Goal: Information Seeking & Learning: Understand process/instructions

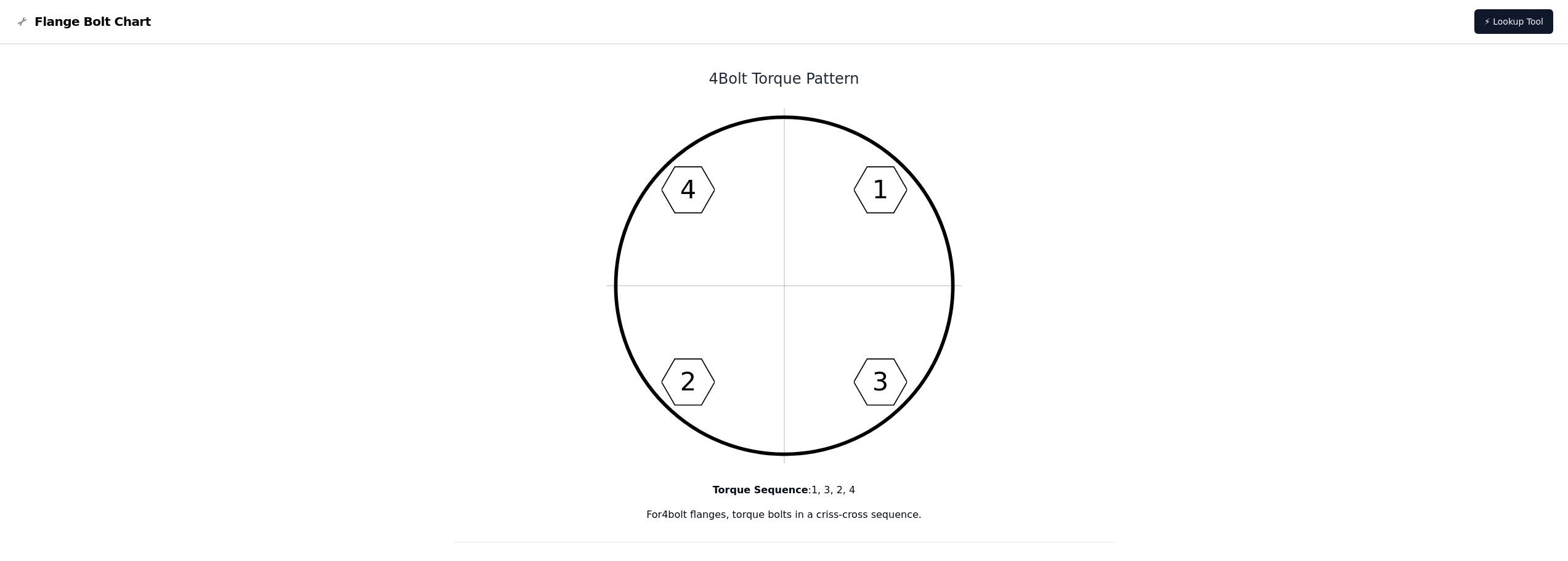
click at [107, 21] on span "Flange Bolt Chart" at bounding box center [92, 21] width 117 height 18
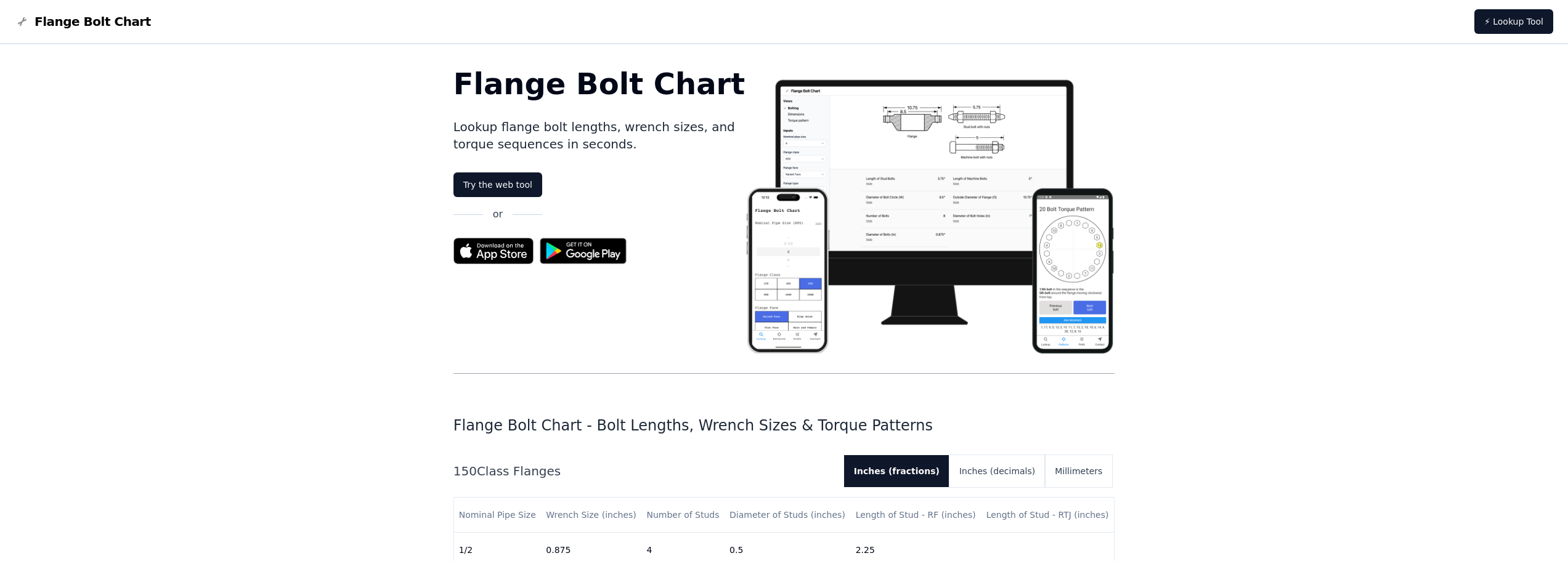
drag, startPoint x: 1093, startPoint y: 386, endPoint x: 993, endPoint y: 25, distance: 374.6
drag, startPoint x: 1346, startPoint y: 357, endPoint x: 1281, endPoint y: 33, distance: 330.5
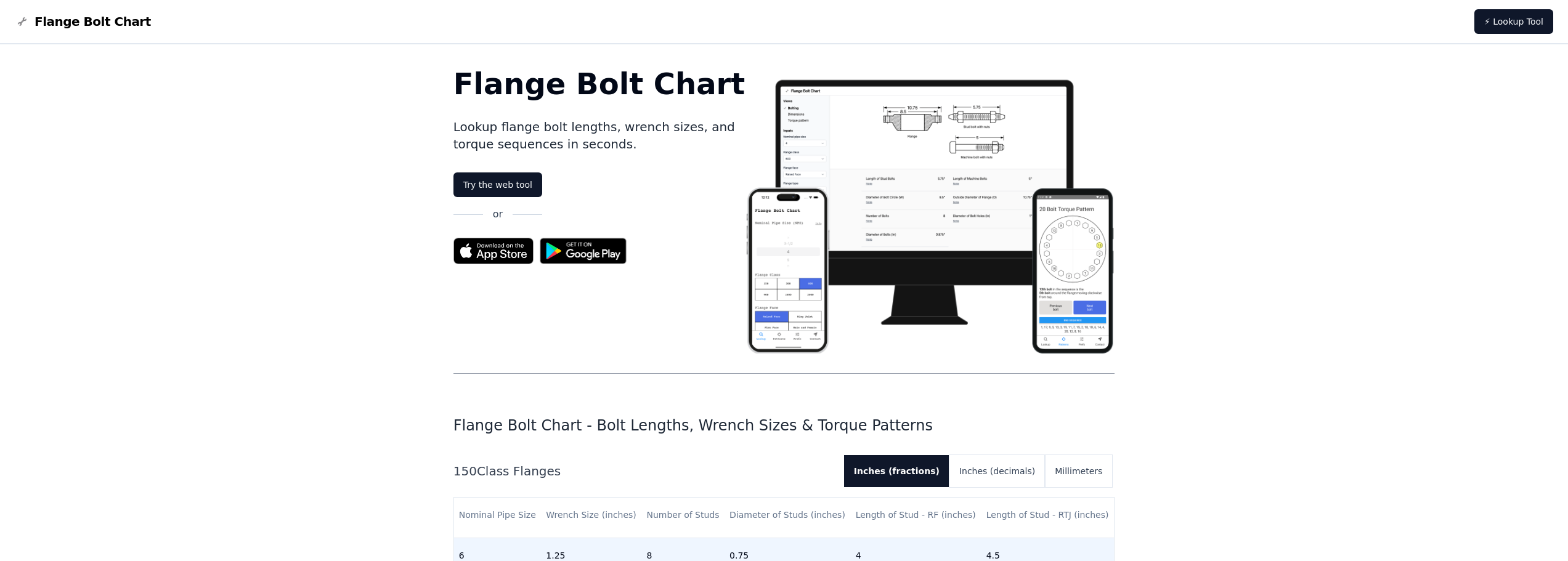
scroll to position [370, 0]
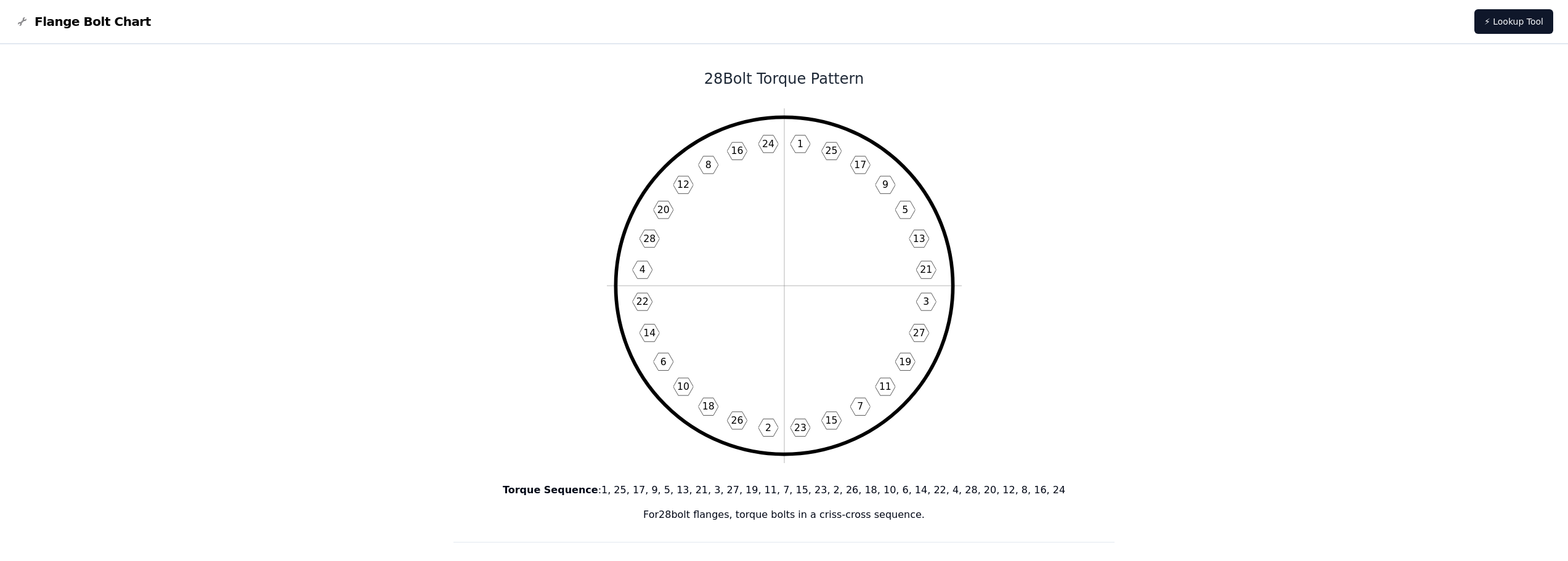
click at [838, 184] on icon "1 25 17 9 5 13 21 3 27 19 11 7 15 23 2 26 18 10 6 14 22 4 28 20 12 8 16 24" at bounding box center [784, 285] width 355 height 354
